Goal: Task Accomplishment & Management: Manage account settings

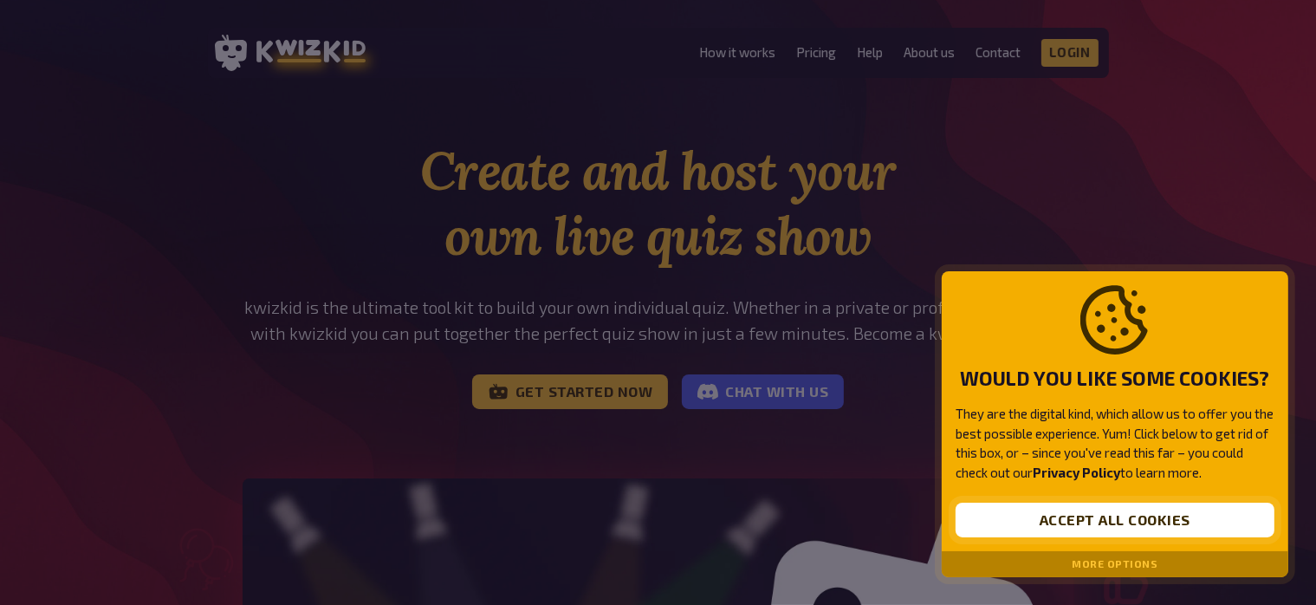
click at [1119, 515] on button "Accept all cookies" at bounding box center [1115, 520] width 319 height 35
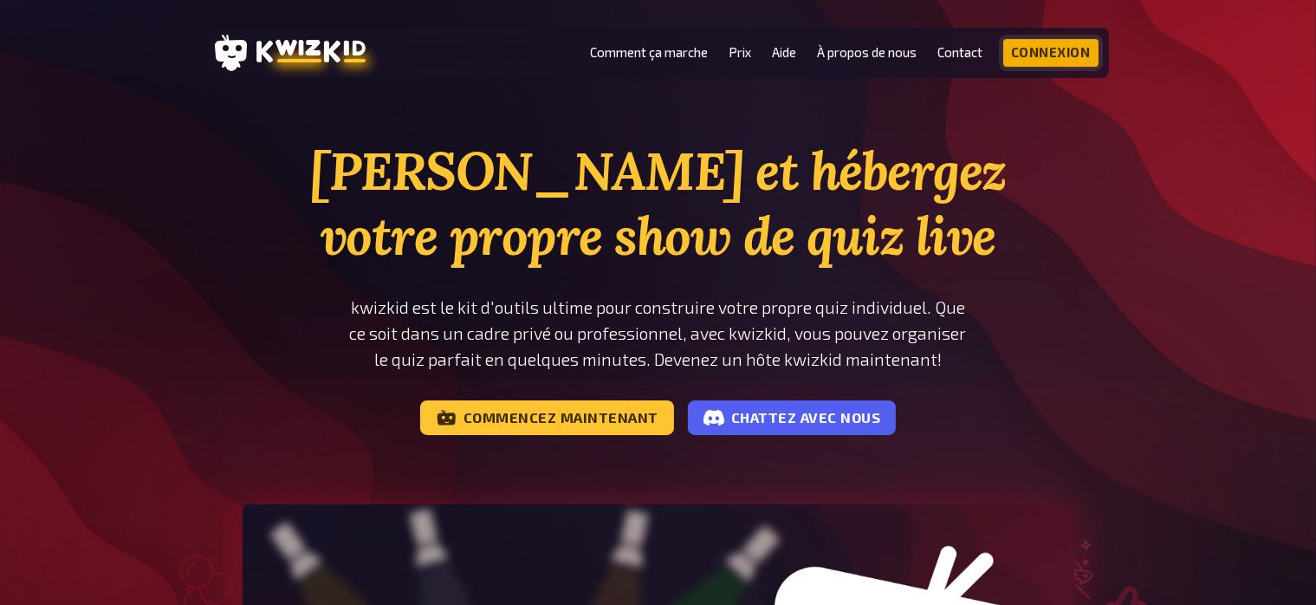
click at [1059, 58] on link "Connexion" at bounding box center [1050, 53] width 95 height 28
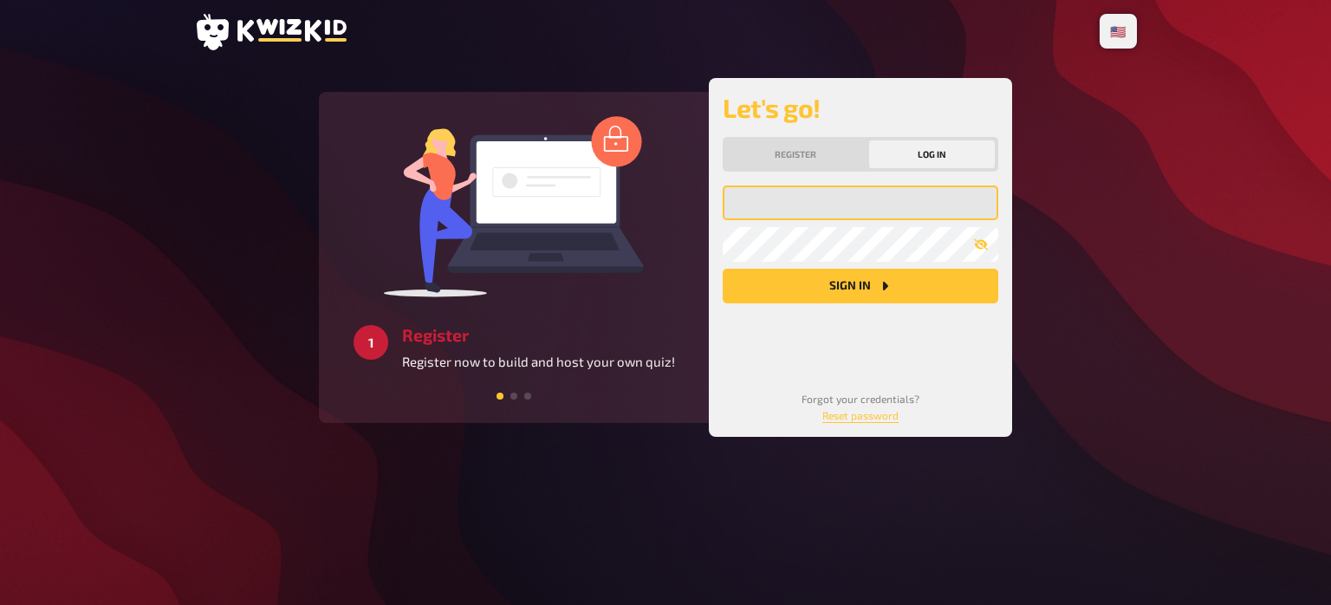
click at [805, 205] on input "email" at bounding box center [861, 202] width 276 height 35
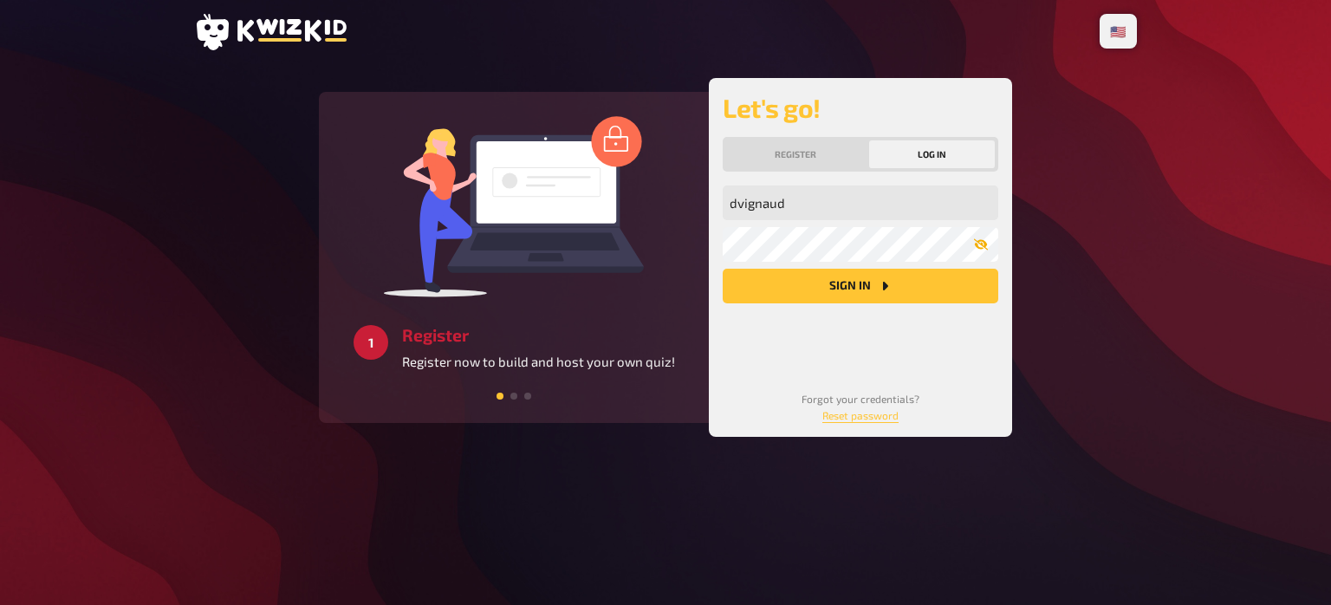
click at [986, 245] on icon "button" at bounding box center [981, 244] width 14 height 11
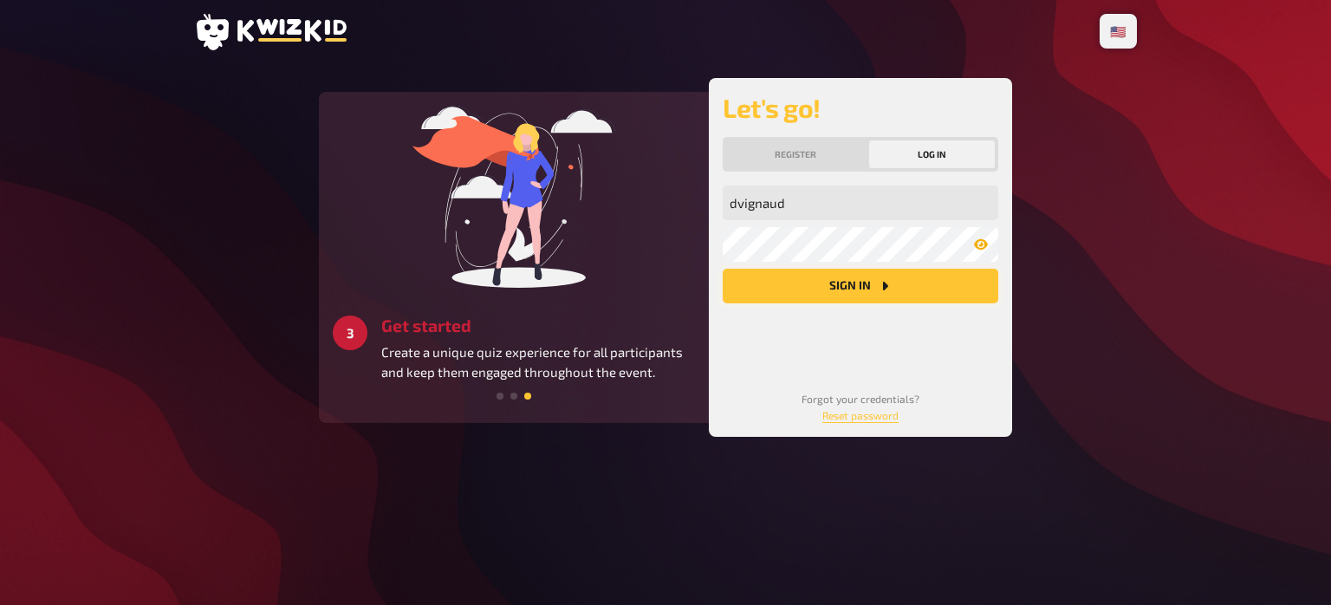
drag, startPoint x: 859, startPoint y: 289, endPoint x: 839, endPoint y: 286, distance: 20.2
click at [839, 286] on button "Sign in" at bounding box center [861, 286] width 276 height 35
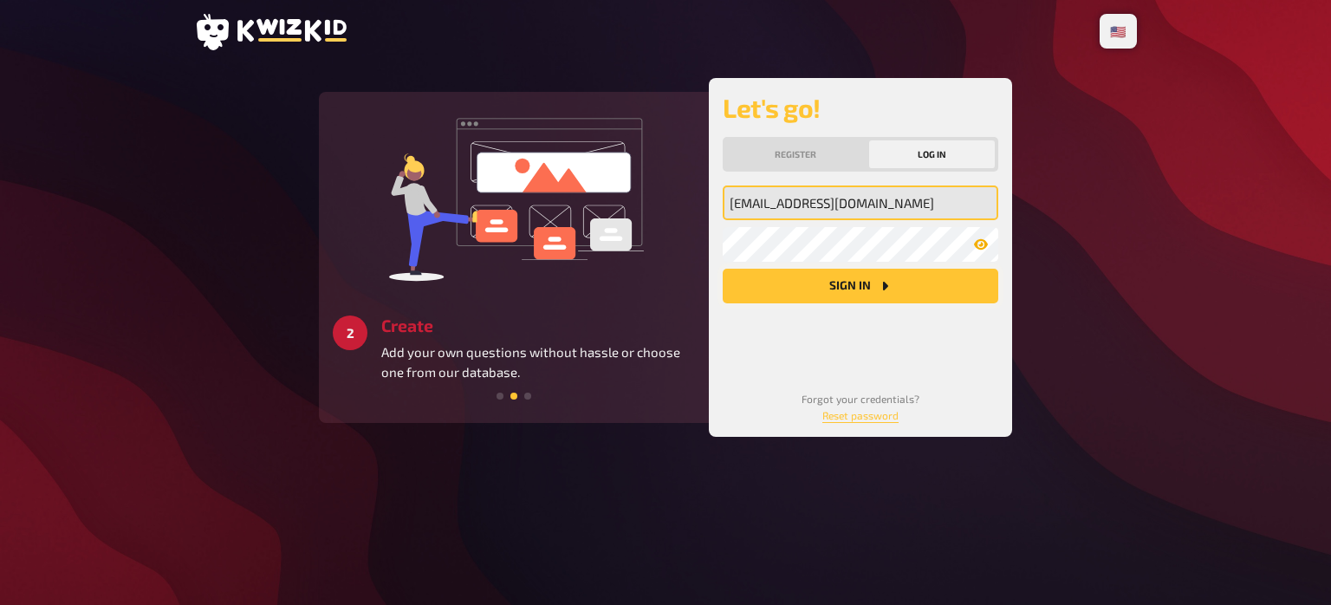
type input "dvignaud@alurad.asso.fr"
click at [837, 286] on button "Sign in" at bounding box center [861, 286] width 276 height 35
